Goal: Task Accomplishment & Management: Use online tool/utility

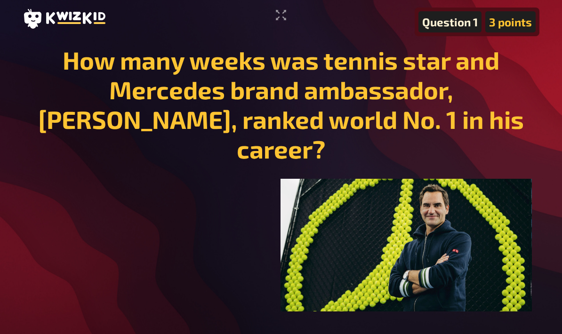
click at [279, 15] on icon "Enter Fullscreen" at bounding box center [280, 15] width 15 height 15
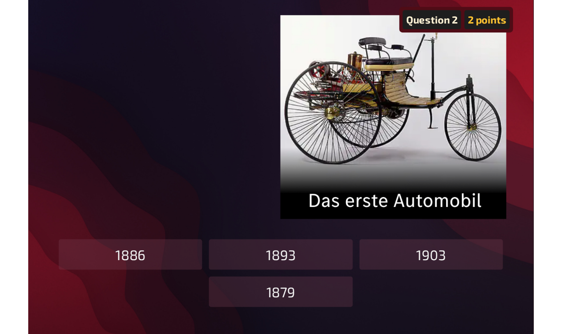
scroll to position [104, 0]
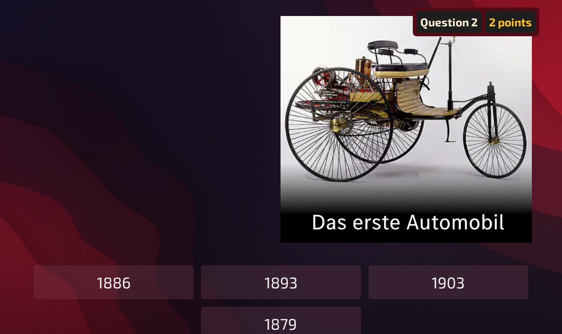
click at [191, 79] on div "﻿ ﻿" at bounding box center [281, 129] width 502 height 227
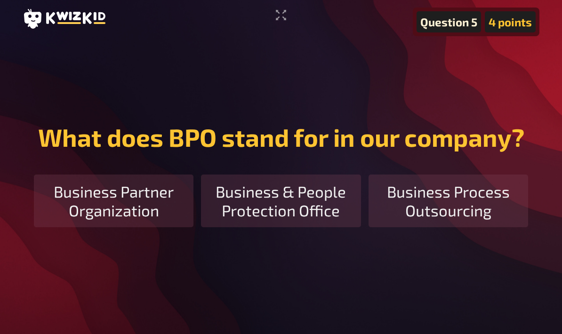
scroll to position [0, 0]
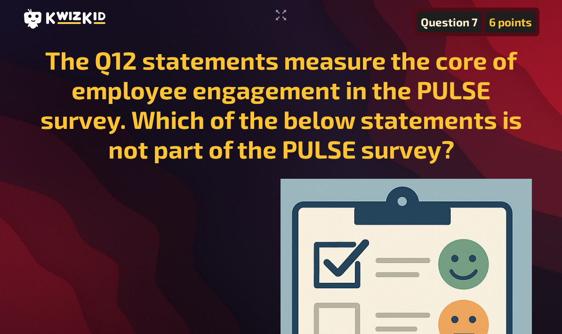
click at [280, 12] on icon "Enter Fullscreen" at bounding box center [280, 15] width 15 height 15
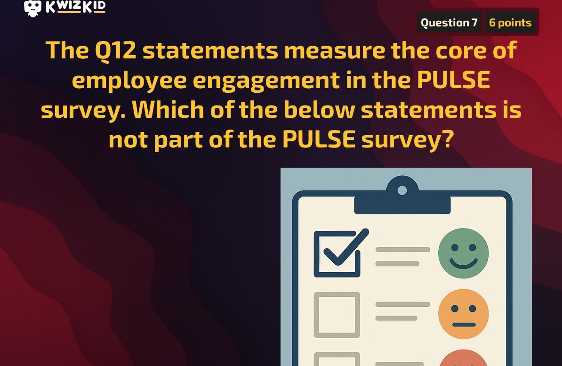
scroll to position [7, 0]
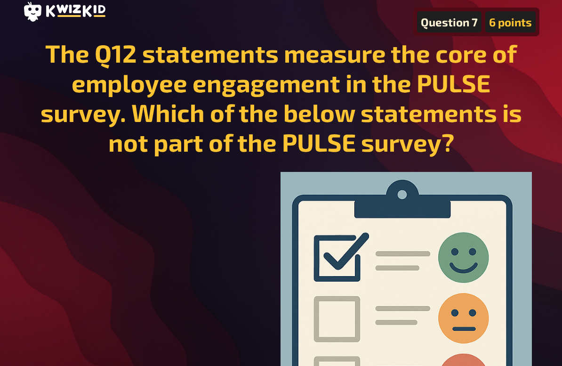
click at [81, 199] on div "﻿ ﻿" at bounding box center [281, 304] width 502 height 265
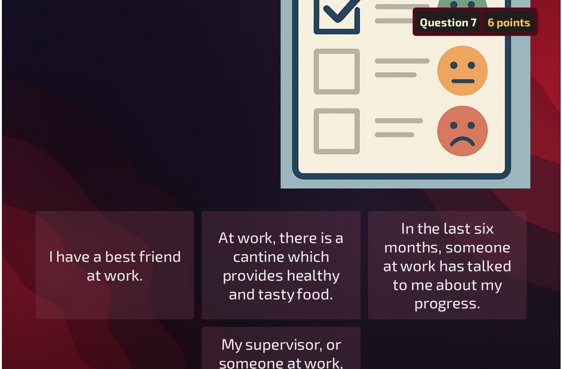
scroll to position [0, 0]
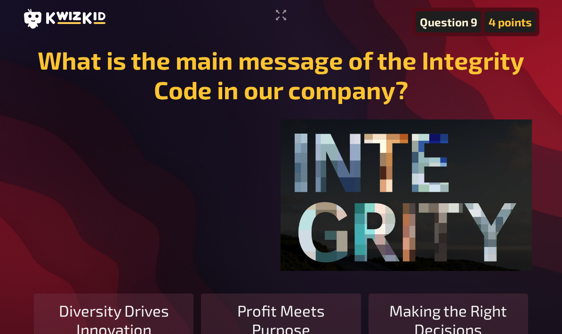
click at [274, 14] on icon "Enter Fullscreen" at bounding box center [280, 15] width 15 height 15
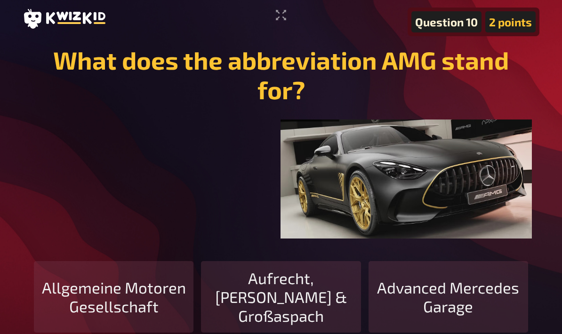
click at [282, 9] on icon "Enter Fullscreen" at bounding box center [280, 15] width 15 height 15
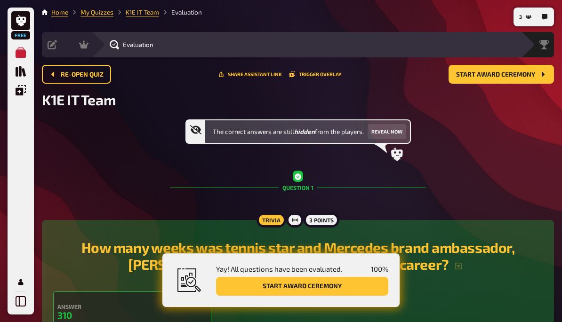
click at [284, 287] on button "Start award ceremony" at bounding box center [302, 286] width 172 height 19
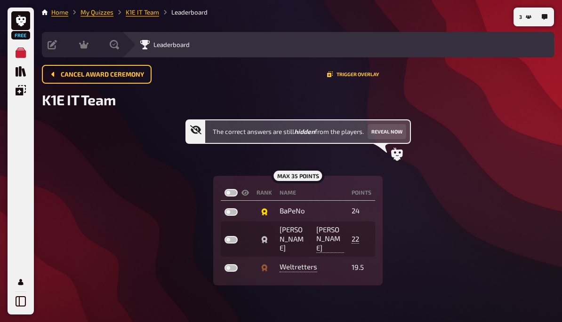
click at [398, 127] on button "Reveal now" at bounding box center [386, 131] width 39 height 15
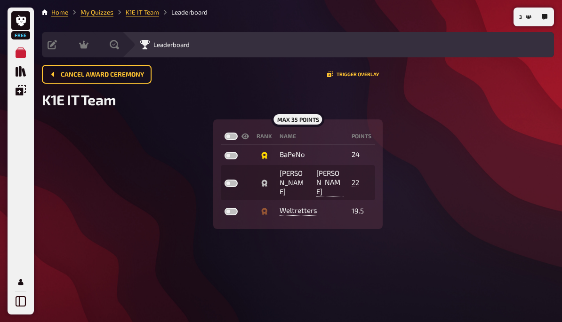
click at [351, 73] on button "Trigger Overlay" at bounding box center [353, 75] width 52 height 6
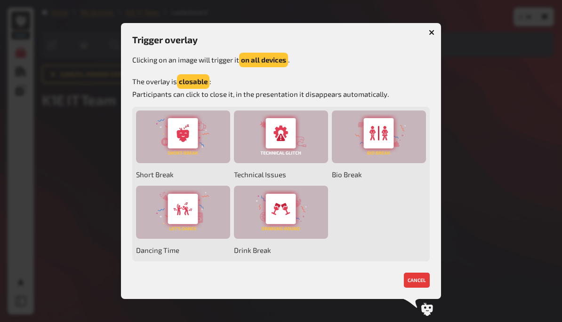
click at [430, 31] on icon "button" at bounding box center [431, 32] width 9 height 9
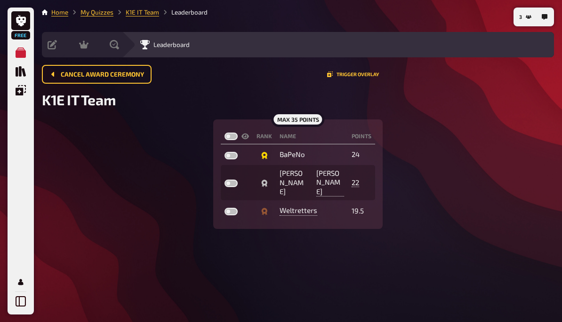
click at [225, 129] on th at bounding box center [237, 137] width 32 height 16
click at [227, 139] on label at bounding box center [230, 137] width 13 height 8
click at [224, 133] on input "checkbox" at bounding box center [224, 132] width 0 height 0
checkbox input "true"
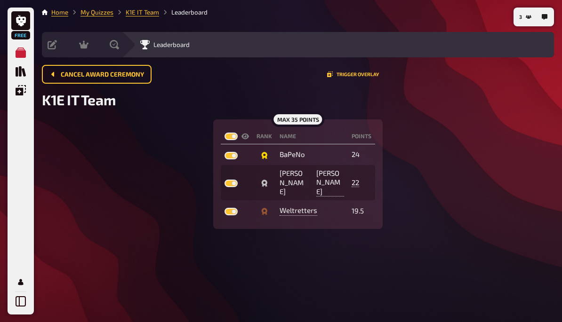
checkbox input "true"
click at [118, 51] on div "Evaluation" at bounding box center [106, 44] width 31 height 25
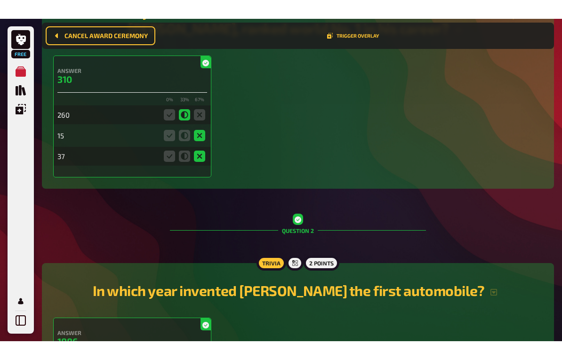
scroll to position [263, 0]
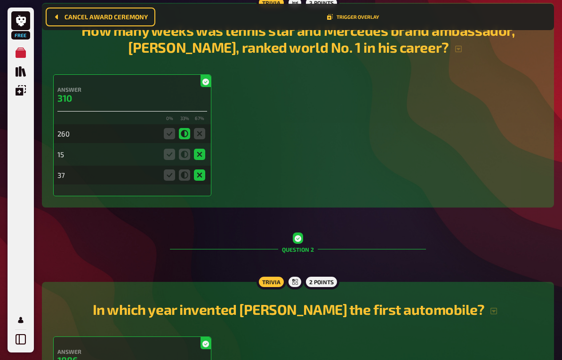
click at [141, 112] on div "Answer 310" at bounding box center [132, 98] width 150 height 25
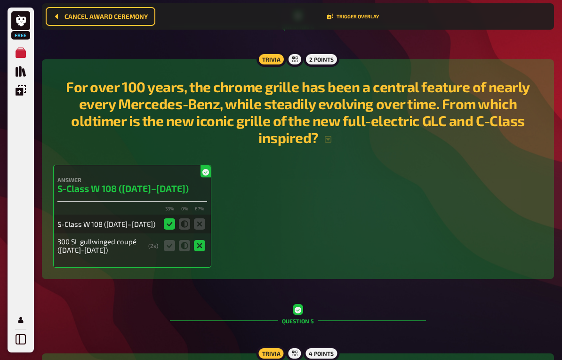
scroll to position [1009, 0]
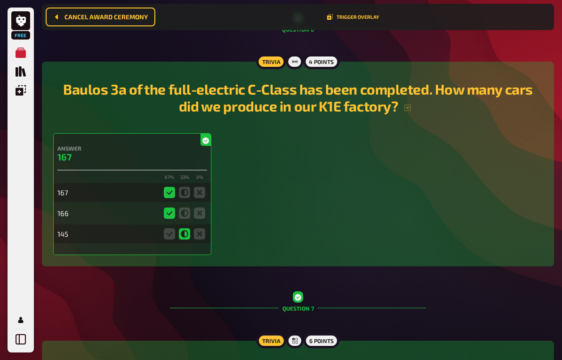
click at [80, 223] on div "166" at bounding box center [132, 213] width 150 height 19
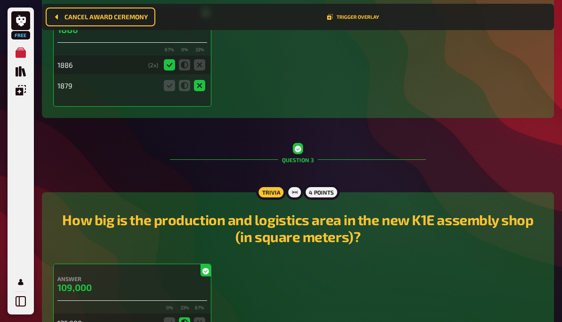
scroll to position [0, 0]
